Goal: Task Accomplishment & Management: Complete application form

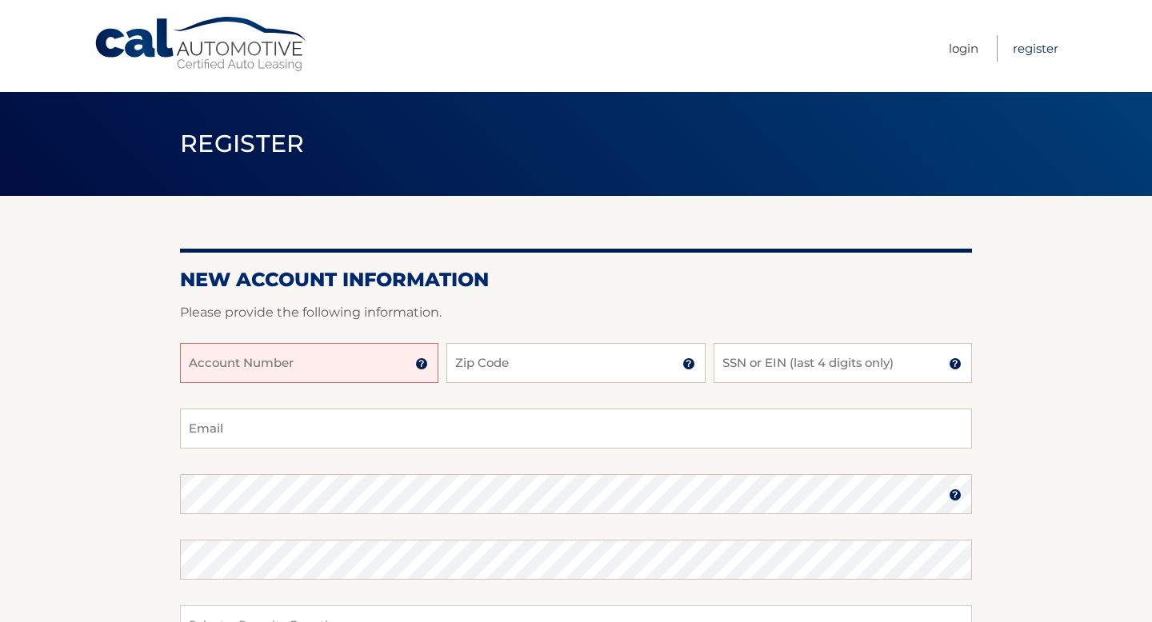
click at [1036, 52] on link "Register" at bounding box center [1036, 48] width 46 height 26
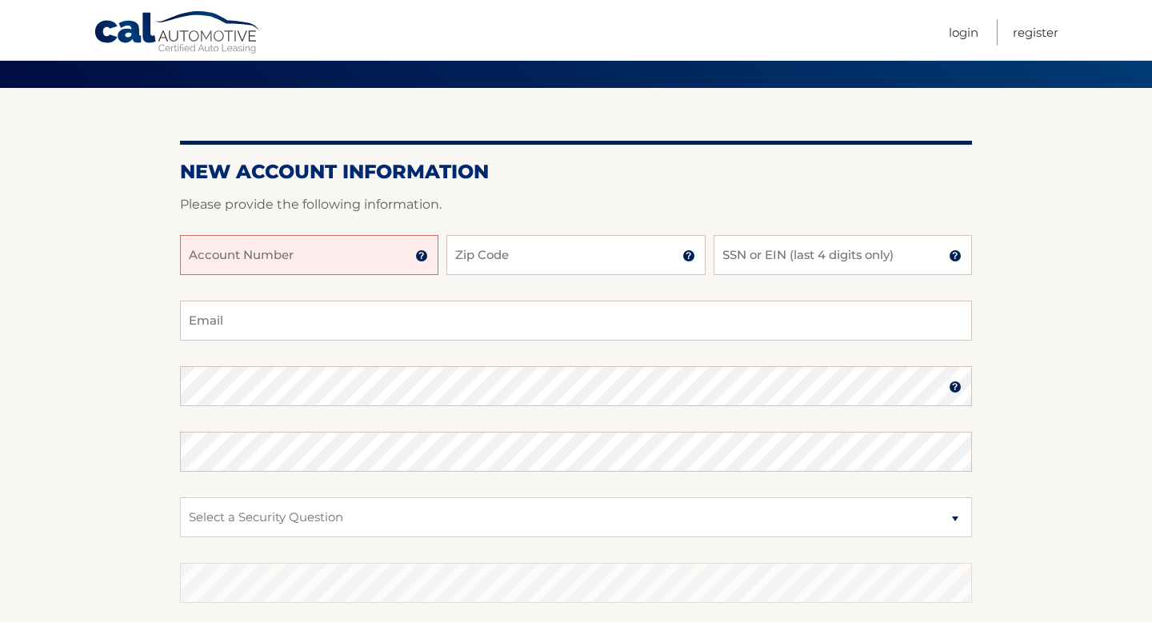
scroll to position [118, 0]
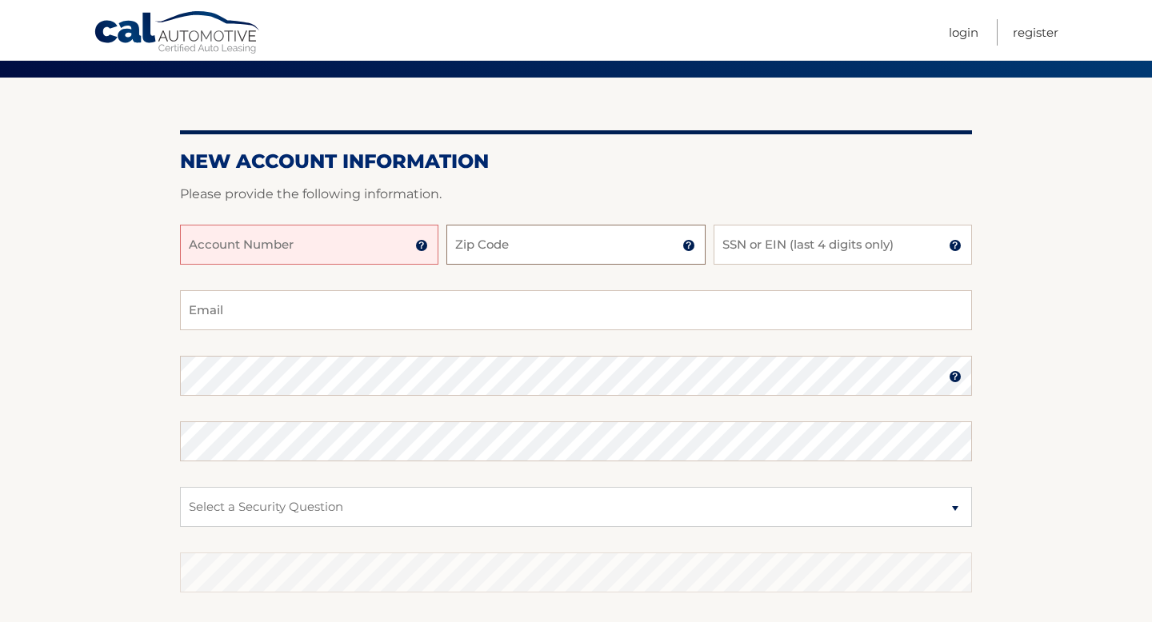
click at [490, 245] on input "Zip Code" at bounding box center [575, 245] width 258 height 40
type input "11735"
click at [816, 258] on input "SSN or EIN (last 4 digits only)" at bounding box center [842, 245] width 258 height 40
type input "1"
type input "7801"
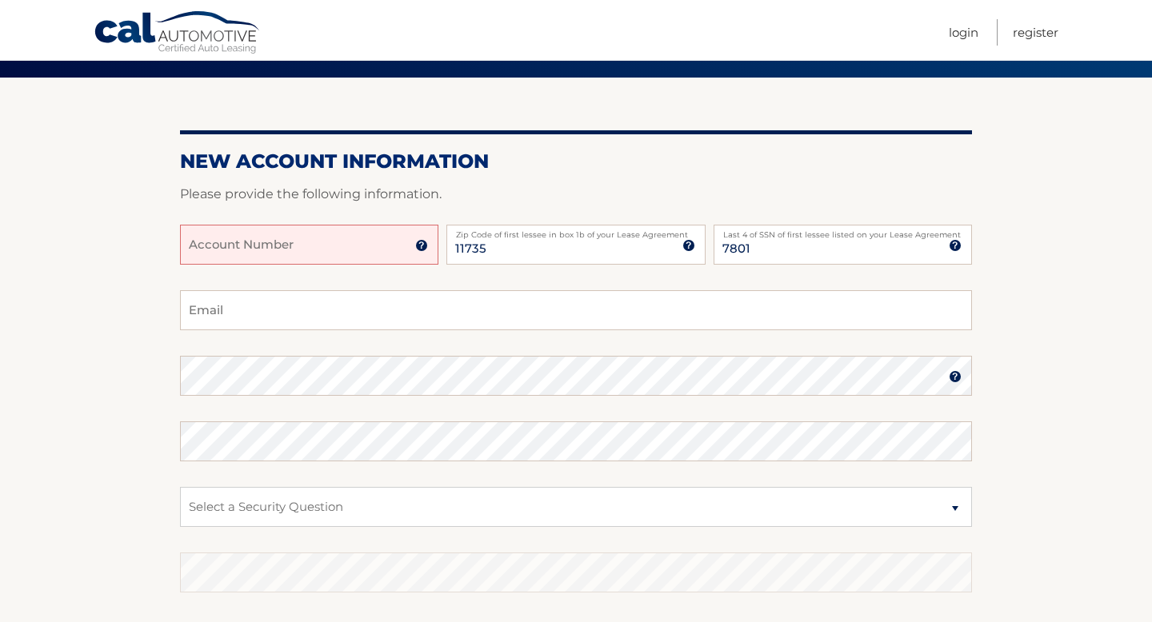
click at [282, 240] on input "Account Number" at bounding box center [309, 245] width 258 height 40
click at [239, 320] on input "Email" at bounding box center [576, 310] width 792 height 40
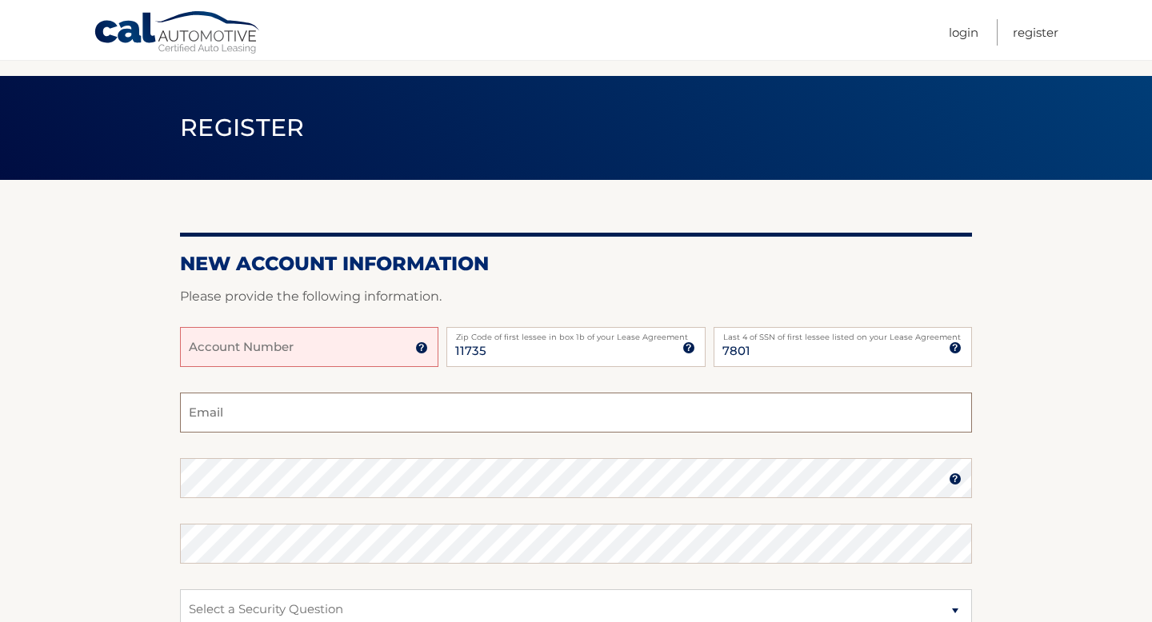
scroll to position [0, 0]
